Goal: Information Seeking & Learning: Learn about a topic

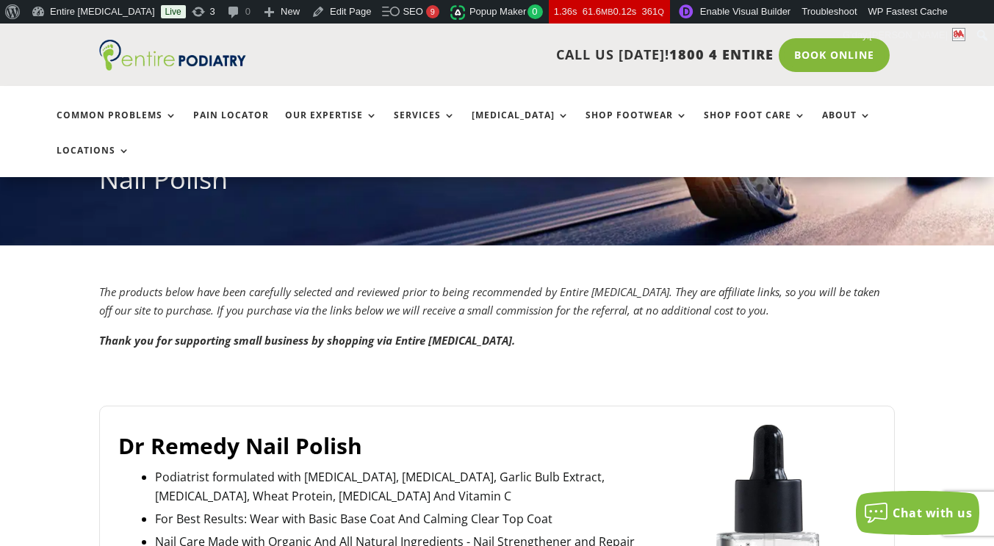
scroll to position [414, 0]
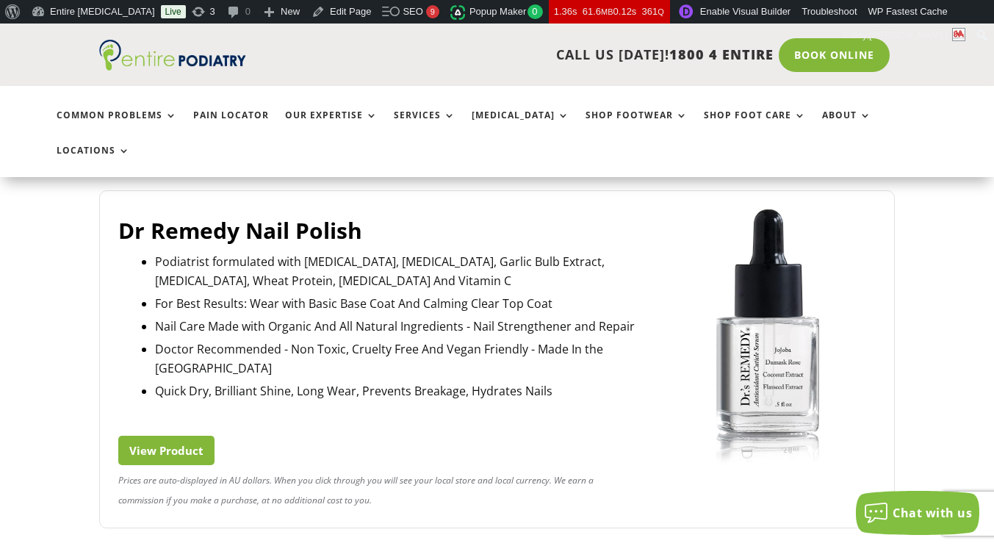
click at [161, 436] on link "View Product" at bounding box center [166, 450] width 96 height 29
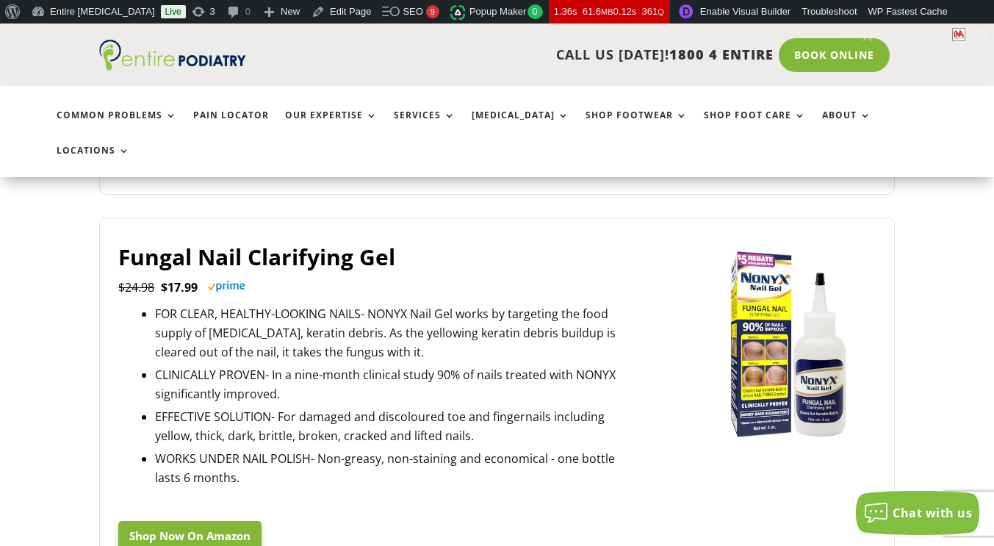
scroll to position [747, 0]
click at [168, 524] on link "Shop Now On Amazon" at bounding box center [189, 538] width 143 height 29
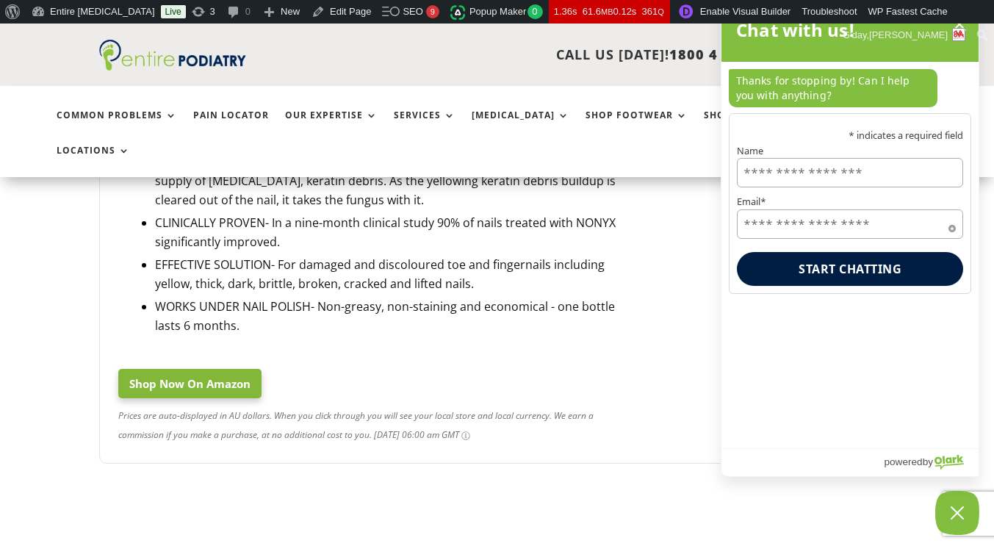
click at [544, 406] on div "Prices are auto-displayed in AU dollars. When you click through you will see yo…" at bounding box center [377, 425] width 519 height 39
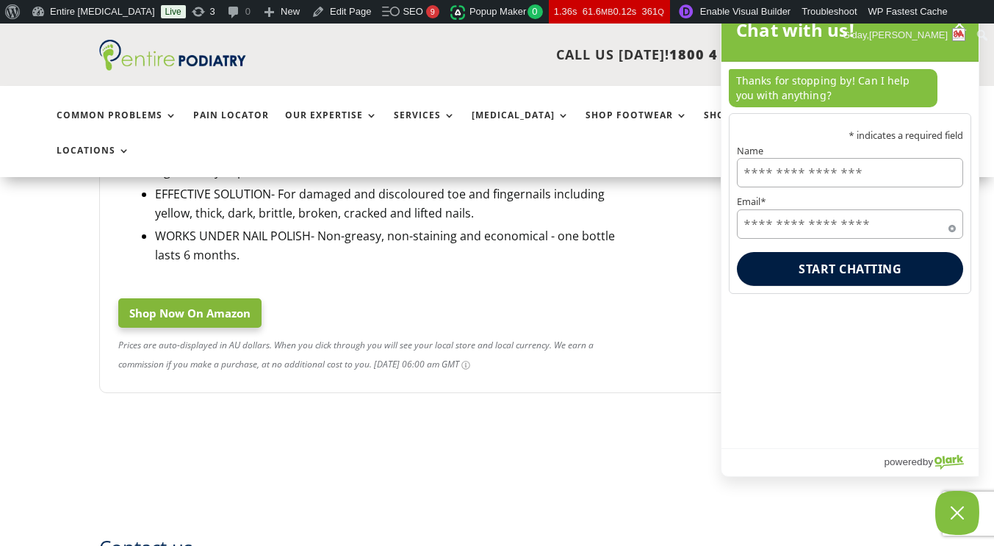
scroll to position [802, 0]
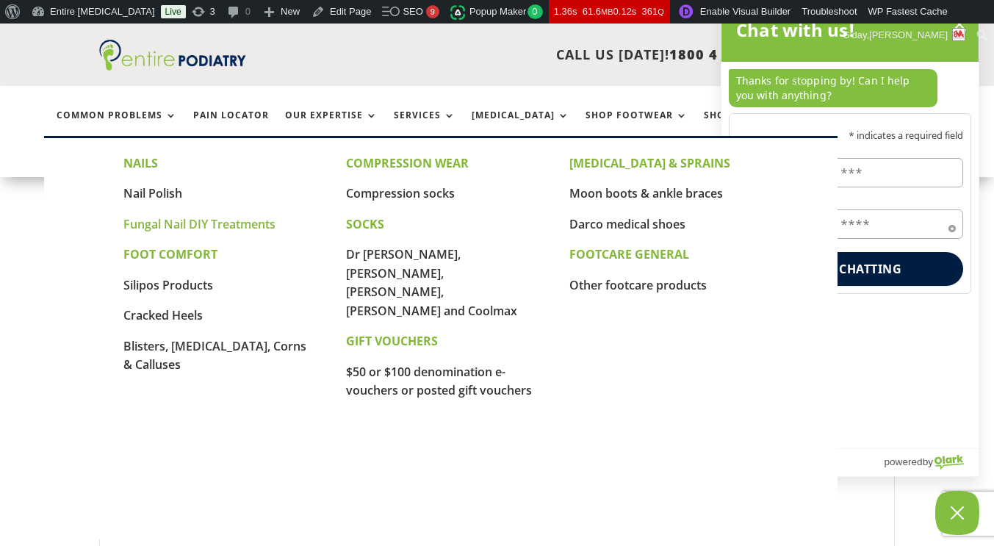
click at [204, 225] on link "Fungal Nail DIY Treatments" at bounding box center [199, 224] width 152 height 16
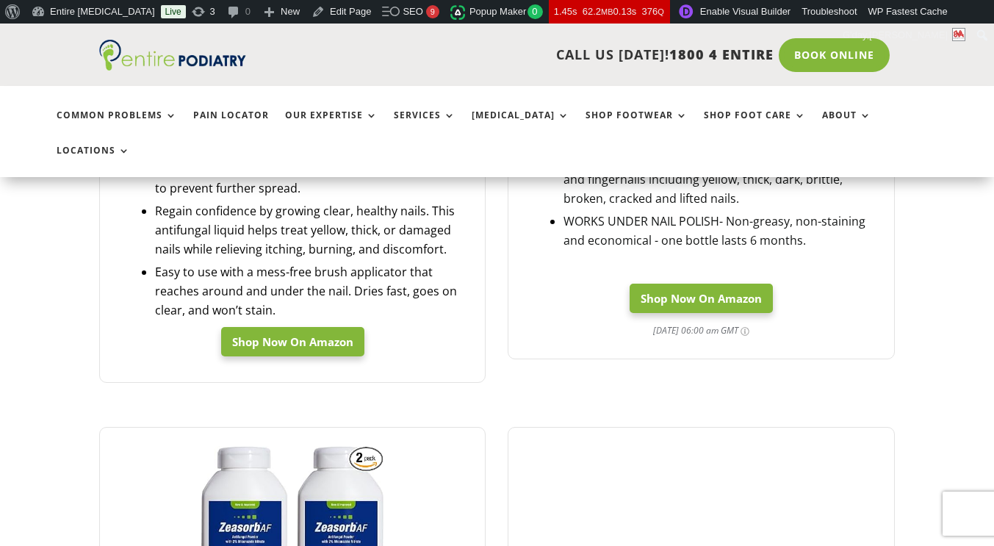
scroll to position [863, 0]
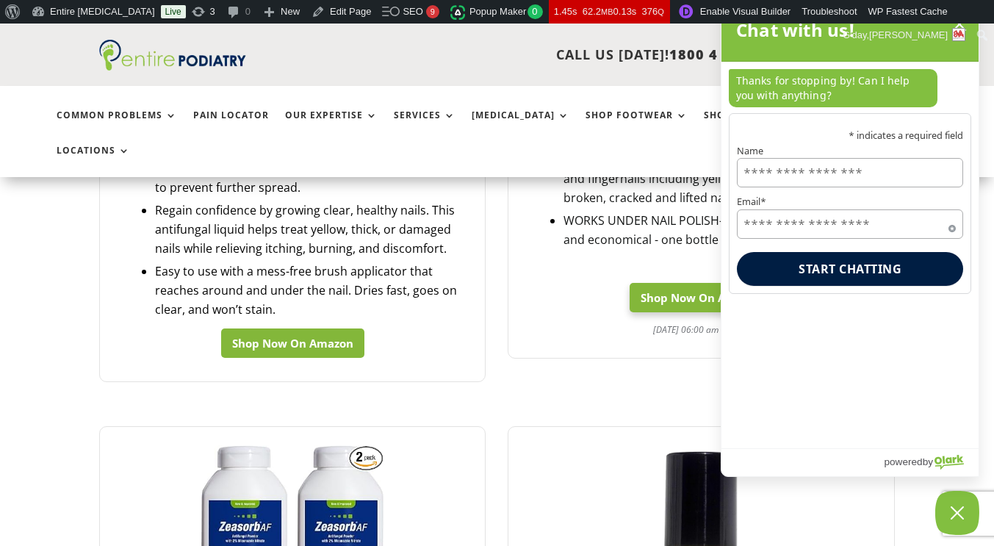
click at [342, 328] on link "Shop Now On Amazon" at bounding box center [292, 342] width 143 height 29
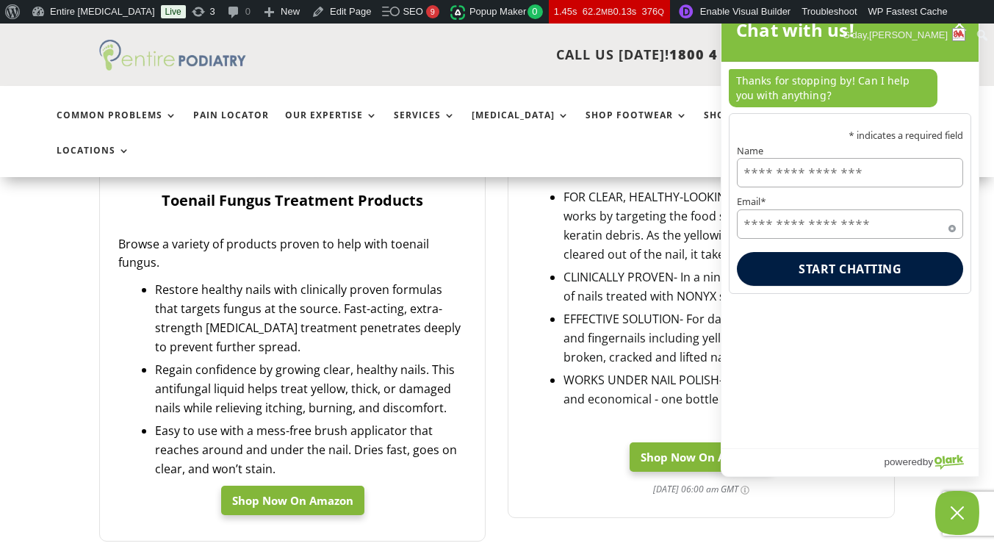
scroll to position [592, 0]
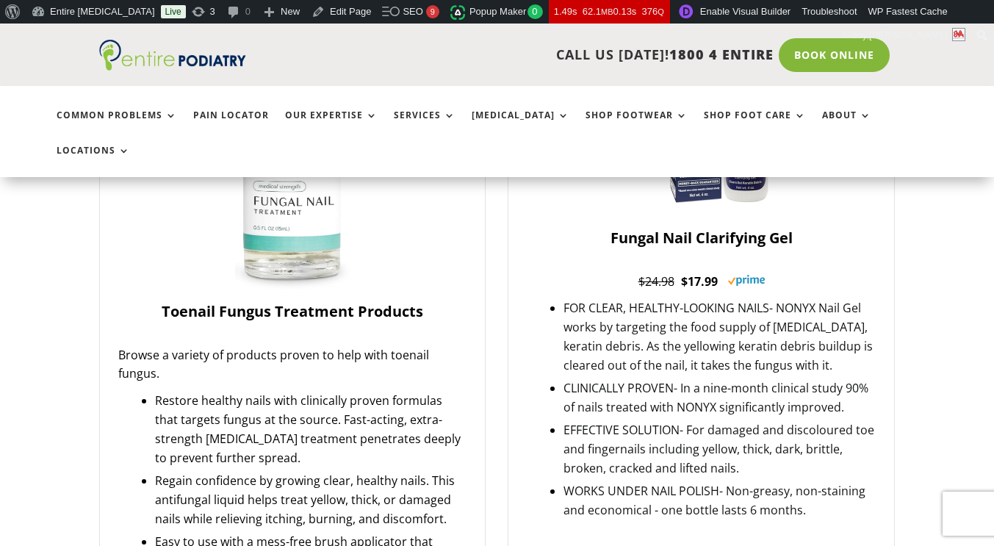
scroll to position [824, 0]
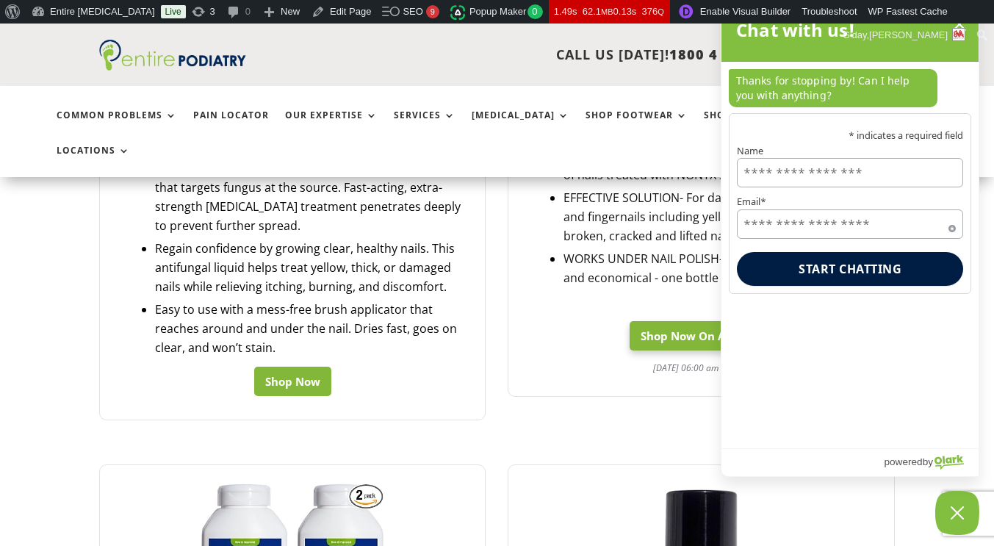
click at [298, 367] on link "Shop Now" at bounding box center [292, 381] width 77 height 29
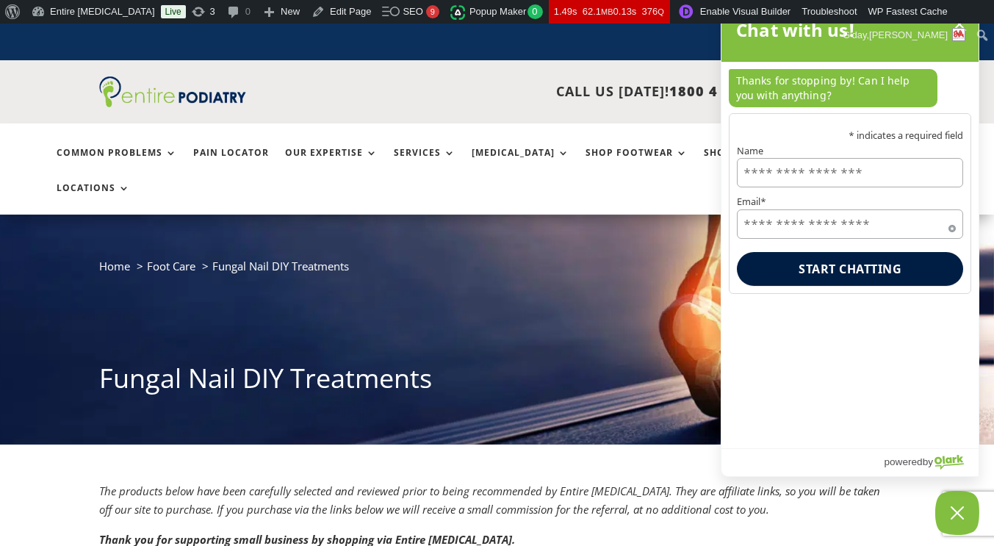
scroll to position [30, 0]
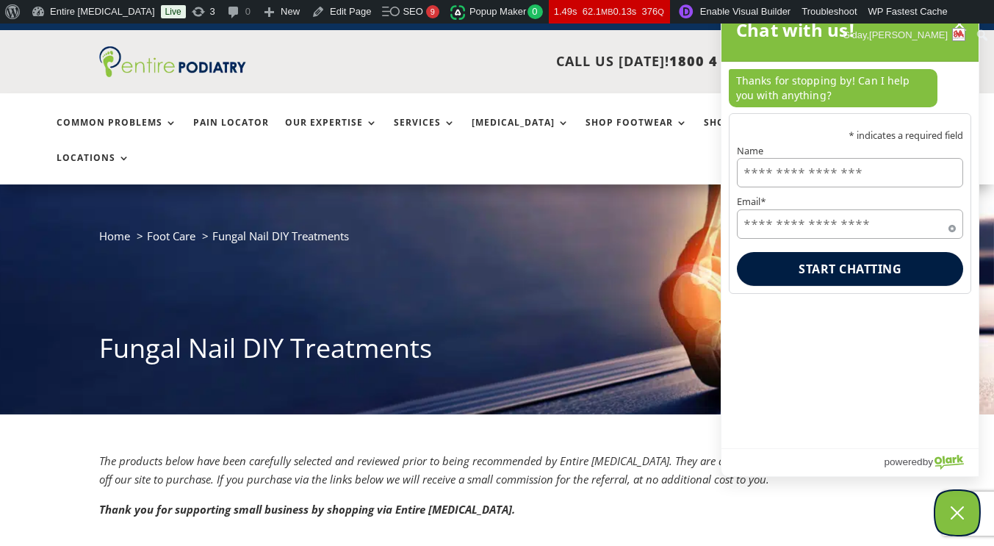
click at [958, 519] on icon "Close Chatbox" at bounding box center [957, 512] width 15 height 37
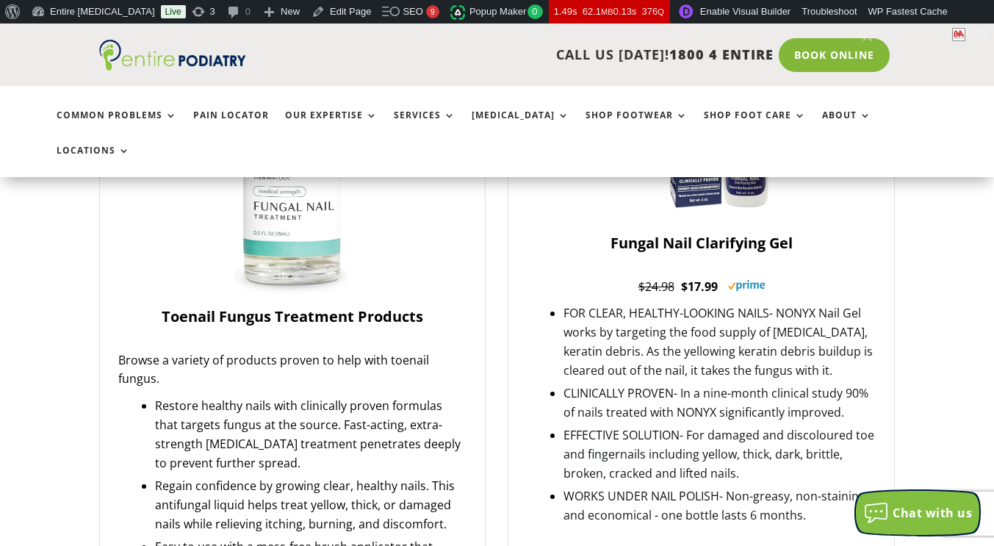
scroll to position [588, 0]
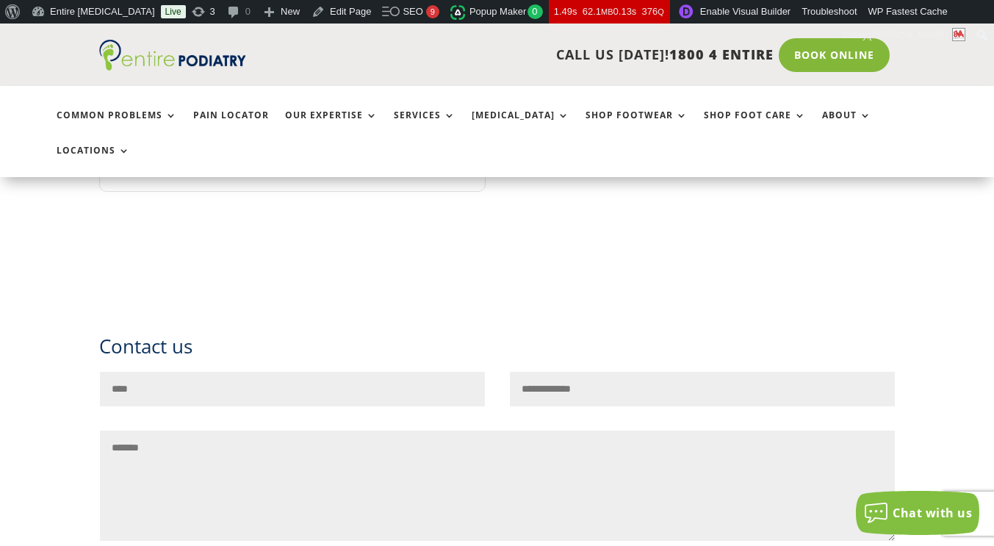
scroll to position [1699, 0]
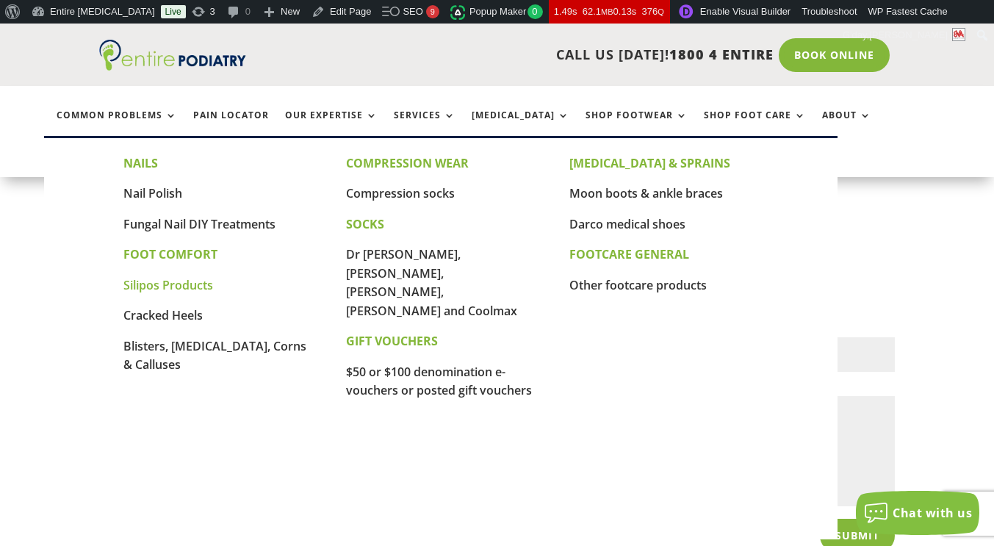
click at [149, 289] on link "Silipos Products" at bounding box center [168, 285] width 90 height 16
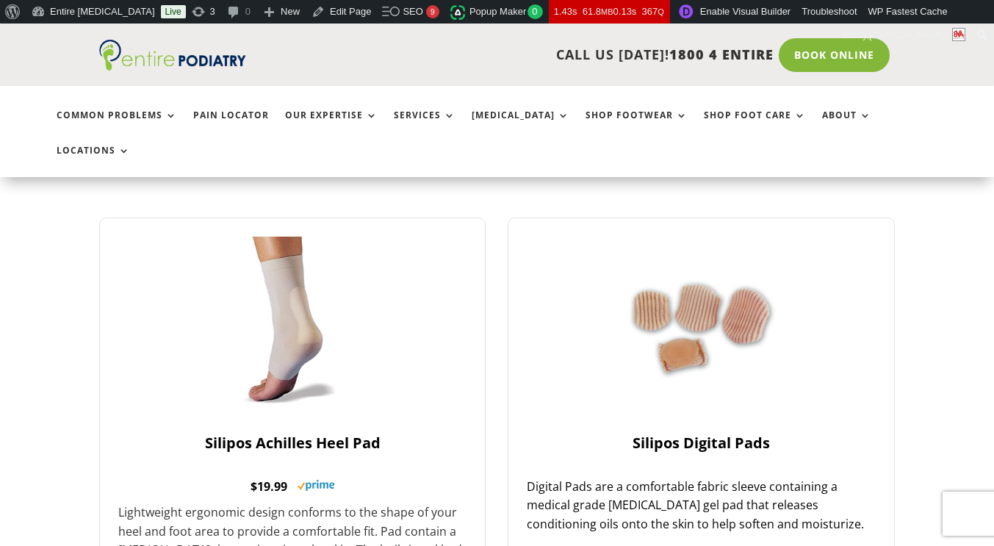
scroll to position [618, 0]
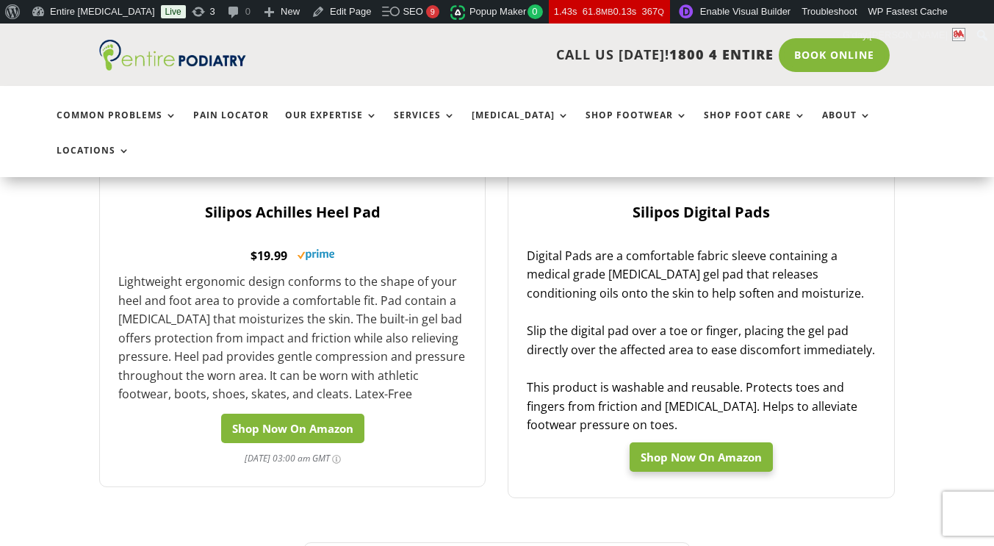
click at [313, 414] on link "Shop Now On Amazon" at bounding box center [292, 428] width 143 height 29
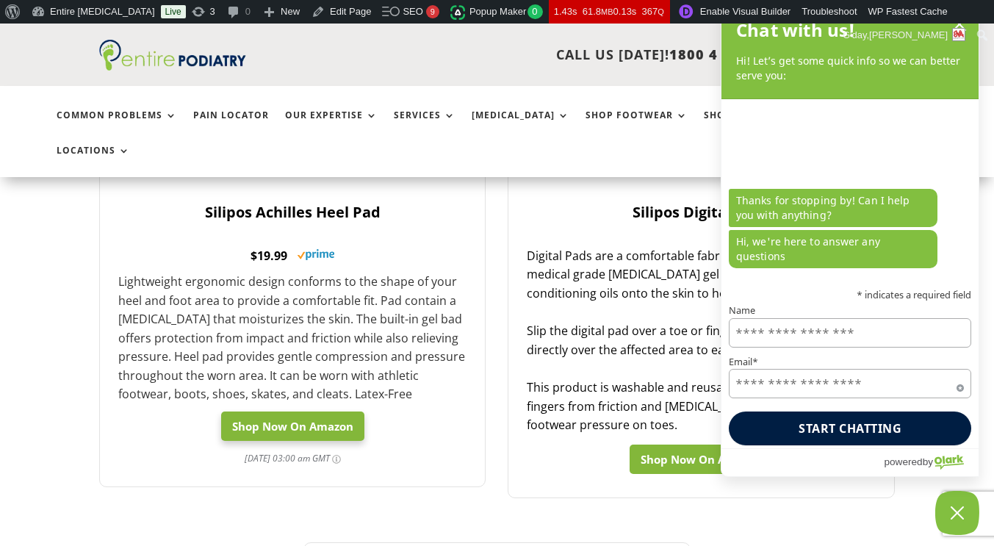
click at [652, 445] on link "Shop Now On Amazon" at bounding box center [701, 459] width 143 height 29
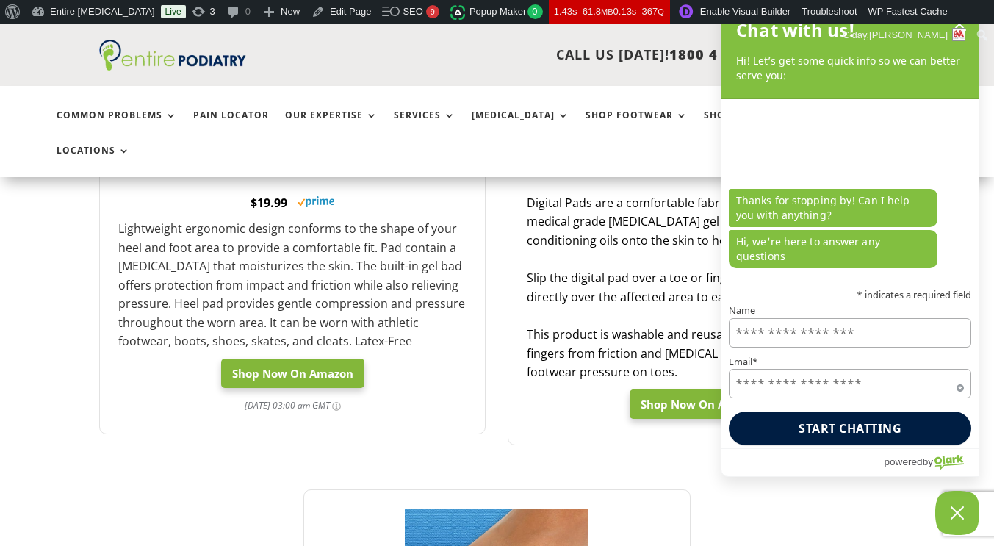
scroll to position [610, 0]
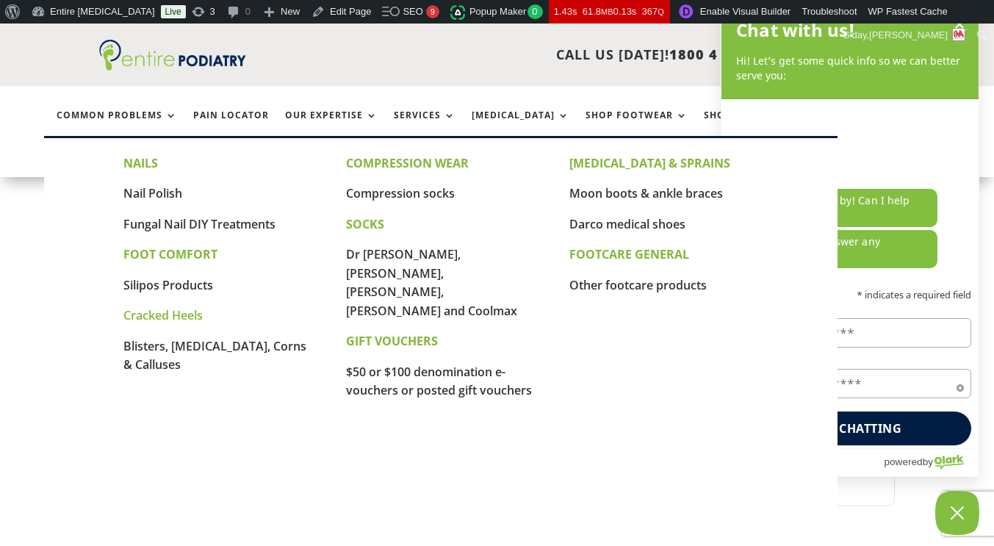
click at [163, 316] on link "Cracked Heels" at bounding box center [162, 315] width 79 height 16
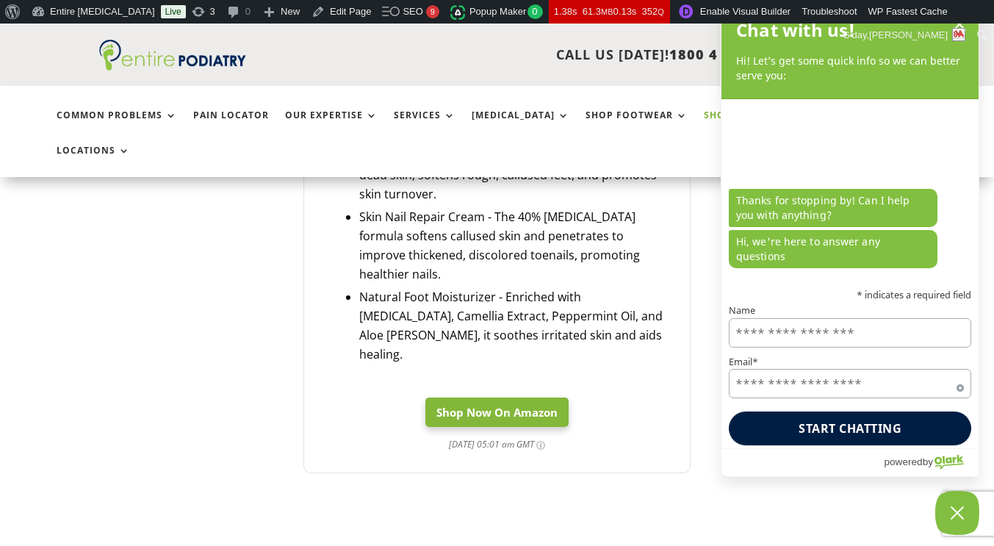
scroll to position [882, 0]
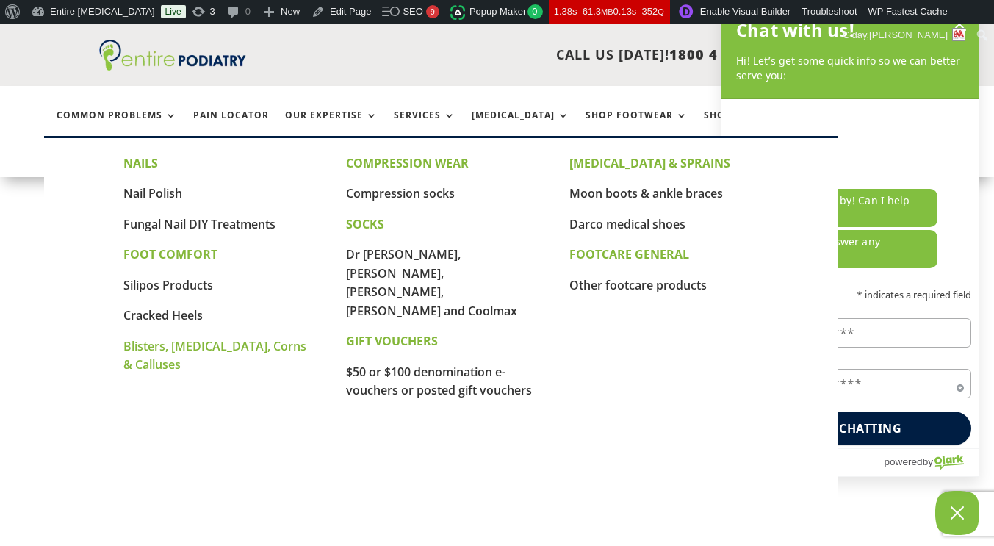
click at [191, 352] on link "Blisters, [MEDICAL_DATA], Corns & Calluses" at bounding box center [214, 355] width 183 height 35
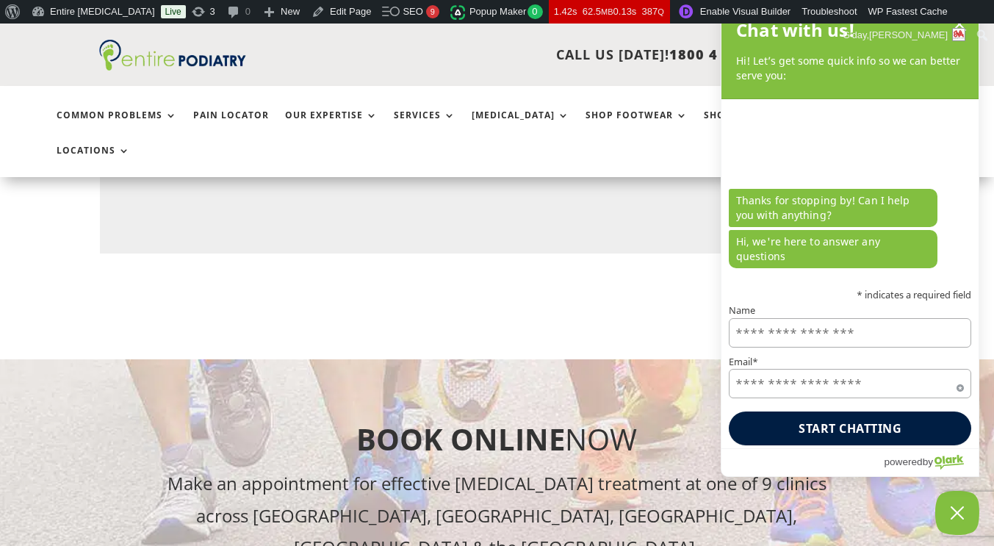
scroll to position [2179, 0]
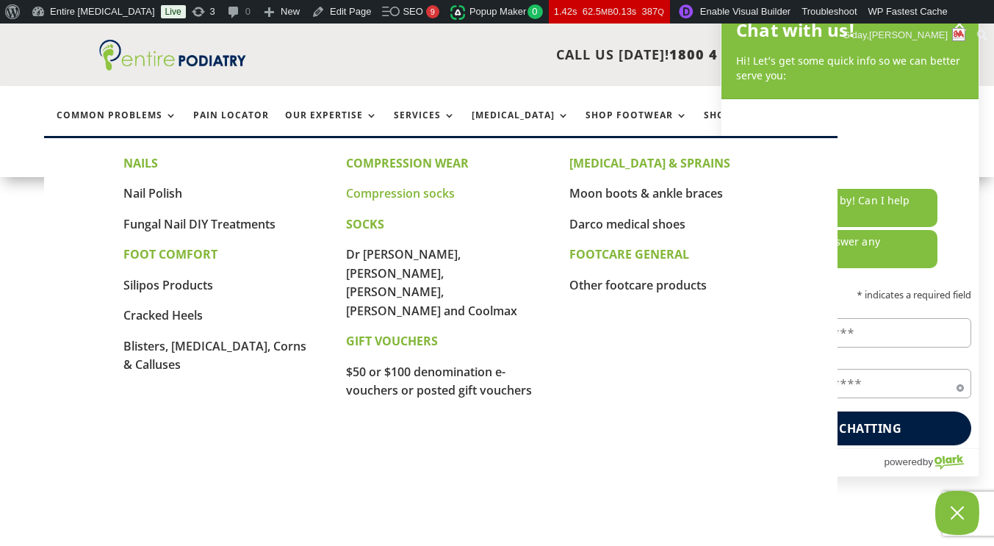
click at [415, 198] on link "Compression socks" at bounding box center [400, 193] width 109 height 16
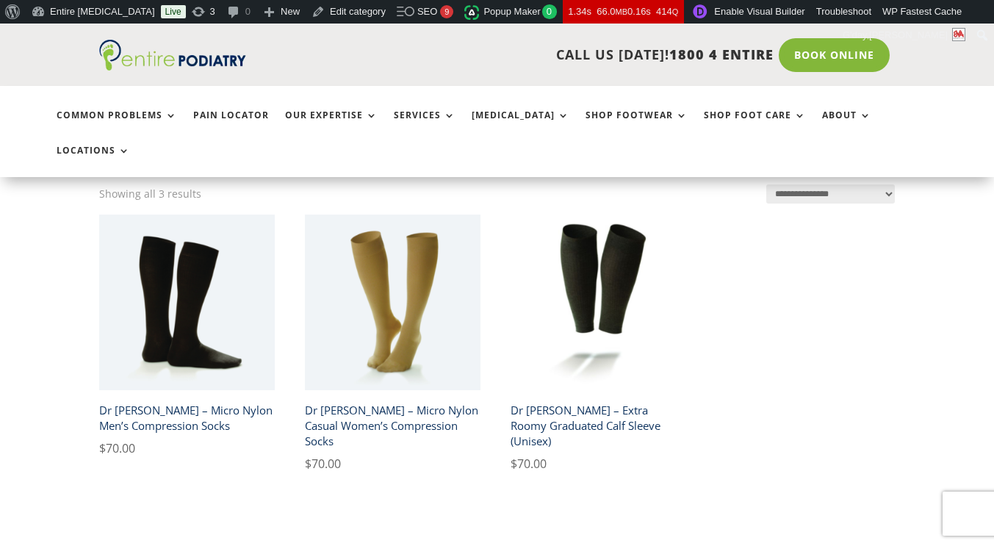
scroll to position [320, 0]
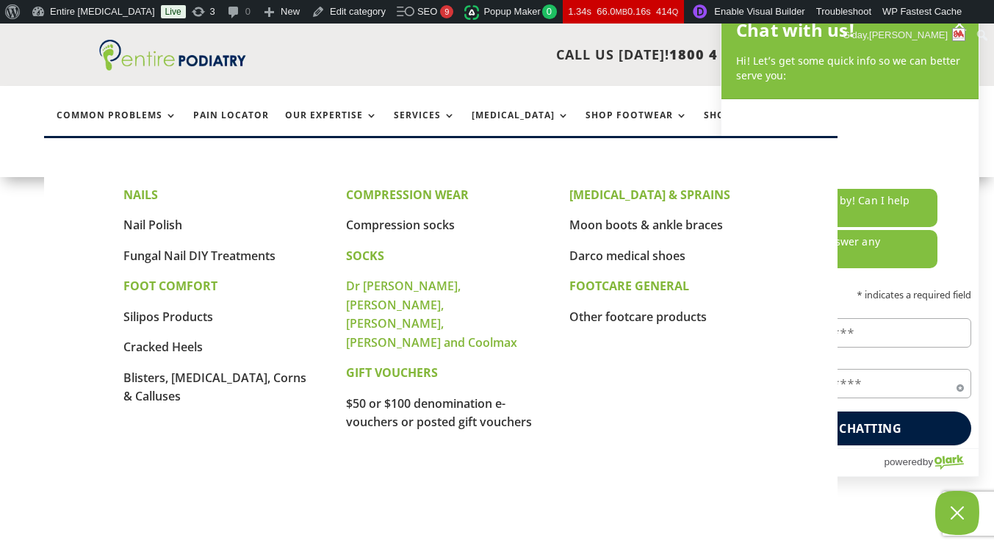
click at [455, 289] on link "Dr [PERSON_NAME], [PERSON_NAME], [PERSON_NAME], [PERSON_NAME] and Coolmax" at bounding box center [431, 314] width 171 height 73
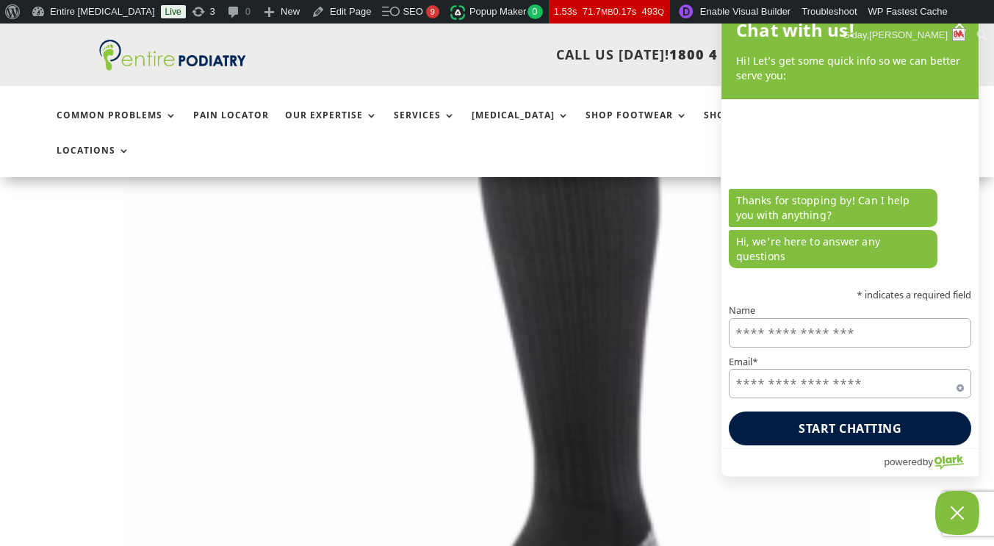
scroll to position [4078, 0]
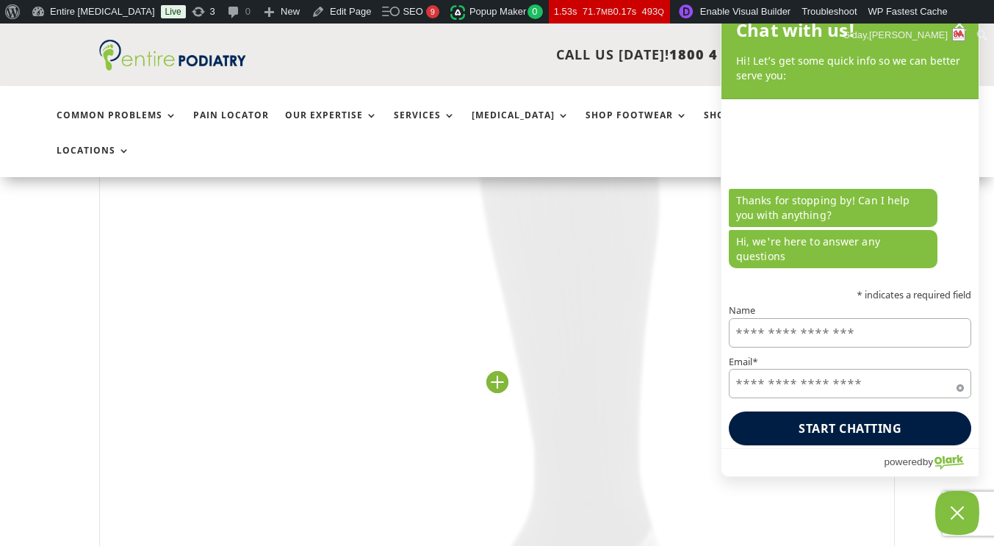
click at [495, 352] on img at bounding box center [496, 381] width 795 height 795
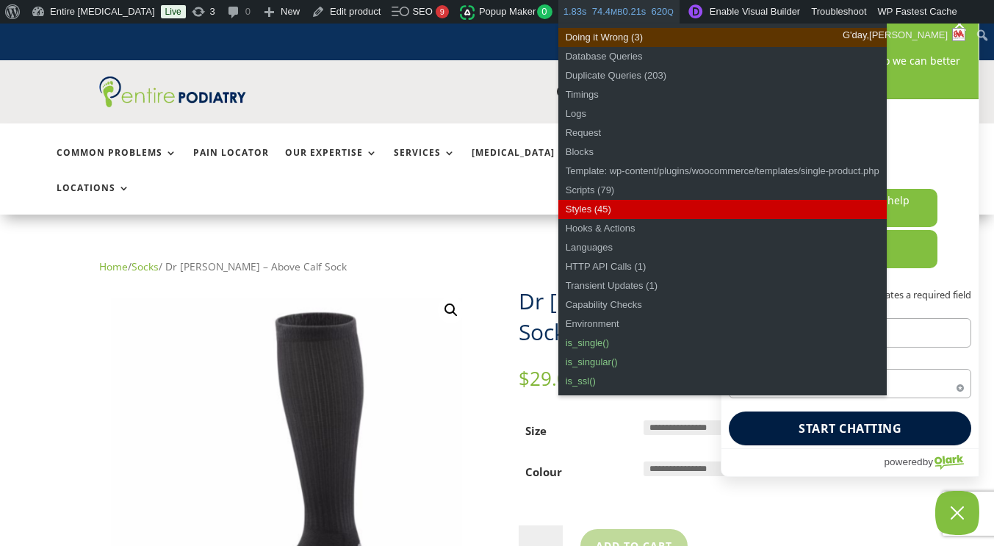
click at [449, 78] on div "CALL US TODAY! 1800 4 ENTIRE Call 1800 4 ENTIRE Book Online" at bounding box center [496, 91] width 795 height 63
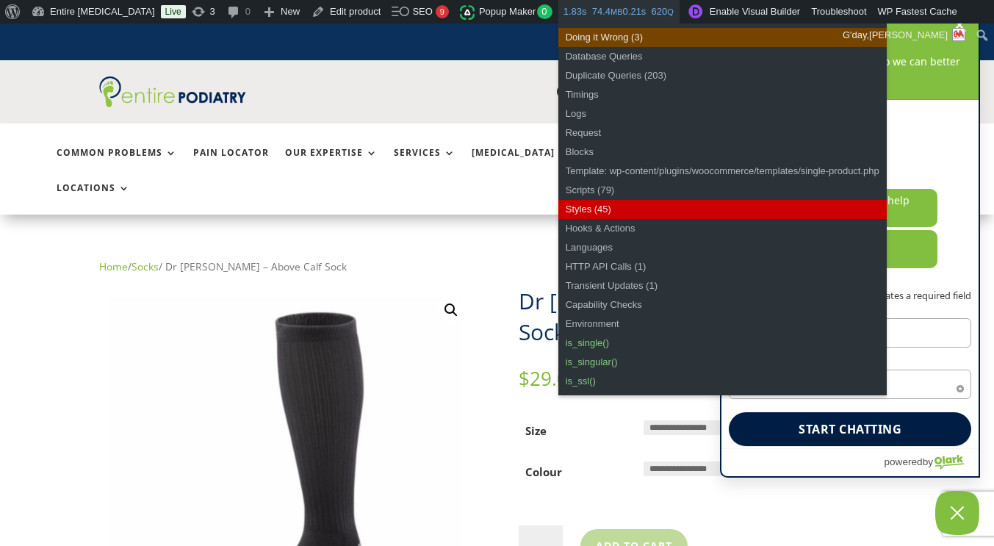
click at [913, 168] on div "agent sent Thanks for stopping by! Can I help you with anything? Hi, we're here…" at bounding box center [850, 187] width 257 height 174
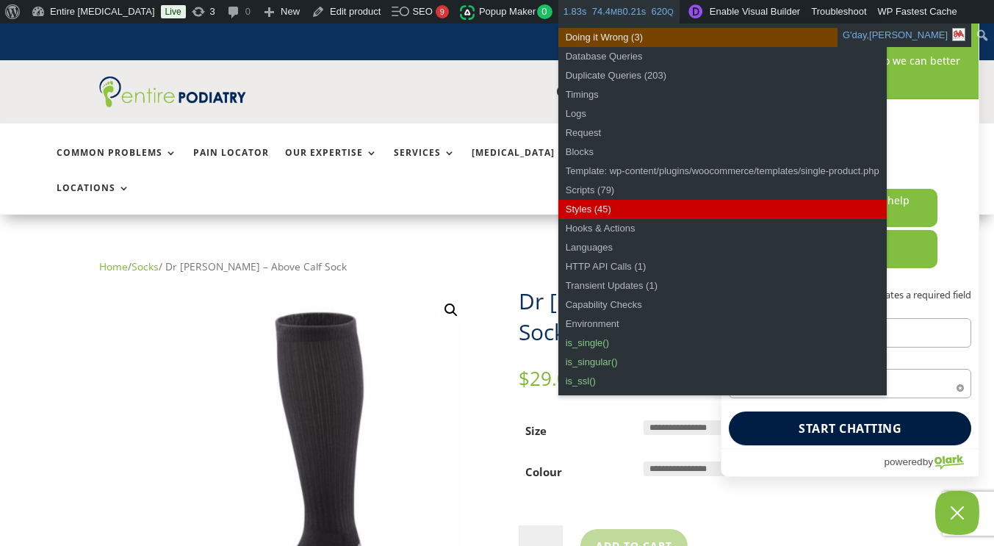
click at [960, 27] on link "G'day, Anne Lee-Archer" at bounding box center [905, 36] width 134 height 24
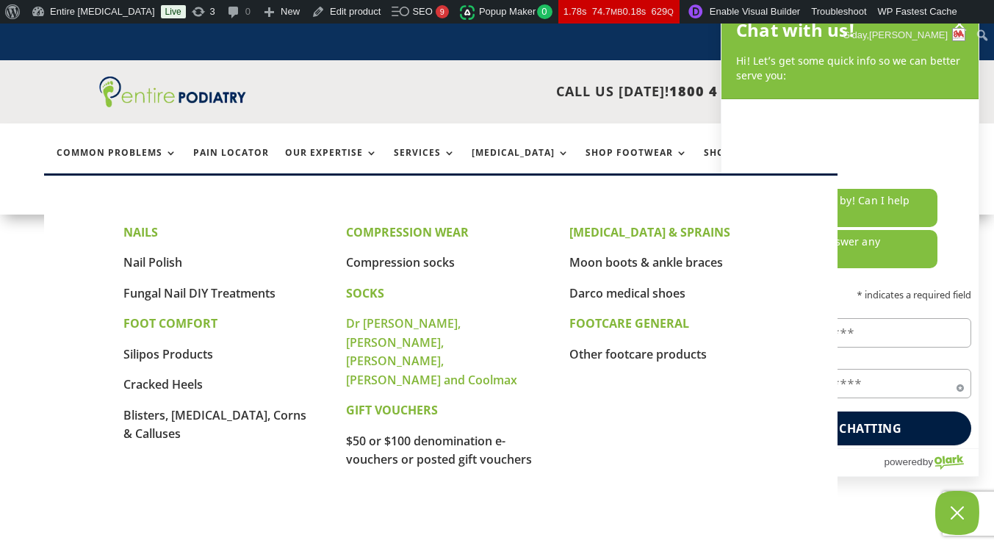
click at [414, 320] on link "Dr [PERSON_NAME], [PERSON_NAME], [PERSON_NAME], [PERSON_NAME] and Coolmax" at bounding box center [431, 351] width 171 height 73
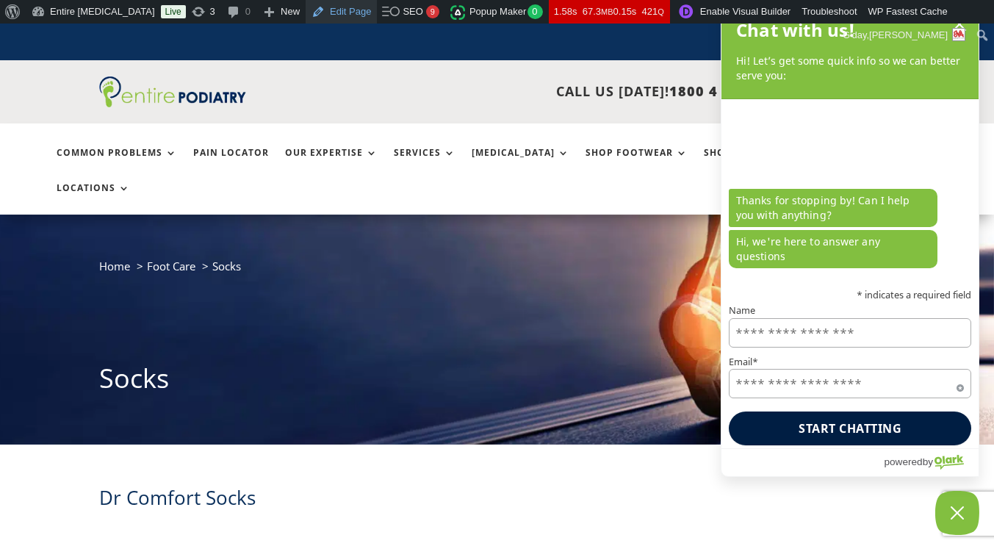
click at [306, 12] on link "Edit Page" at bounding box center [341, 12] width 71 height 24
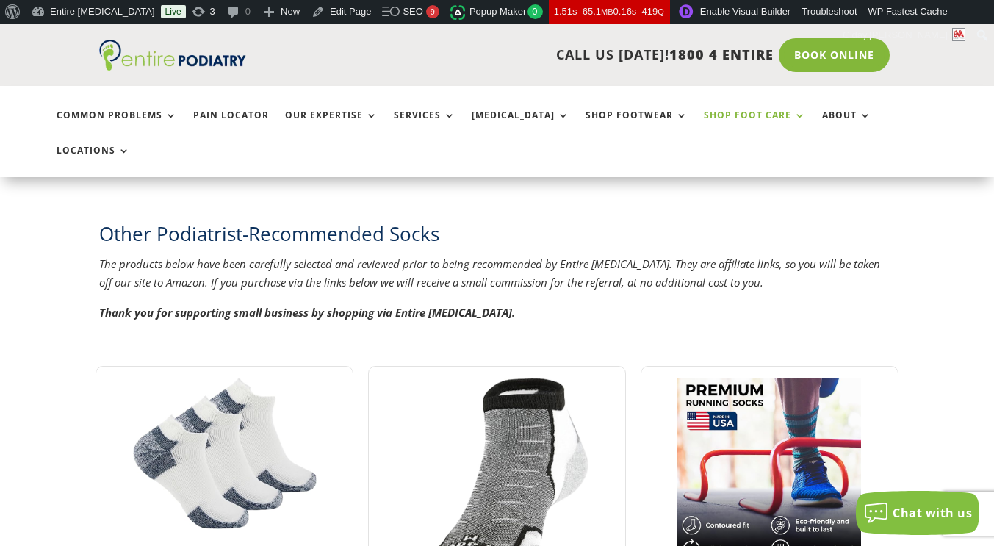
scroll to position [968, 0]
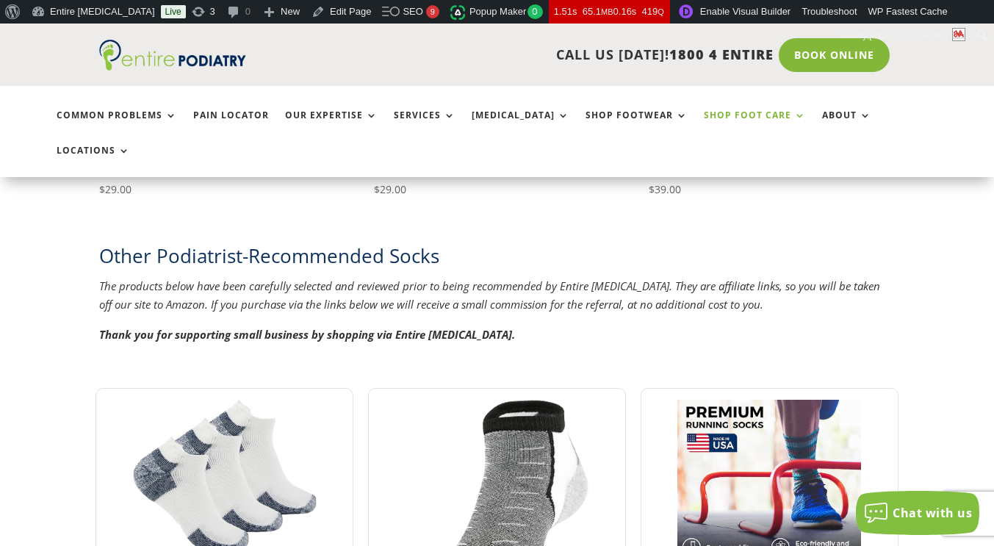
click at [743, 123] on link "Shop Foot Care" at bounding box center [755, 126] width 102 height 32
